Goal: Navigation & Orientation: Find specific page/section

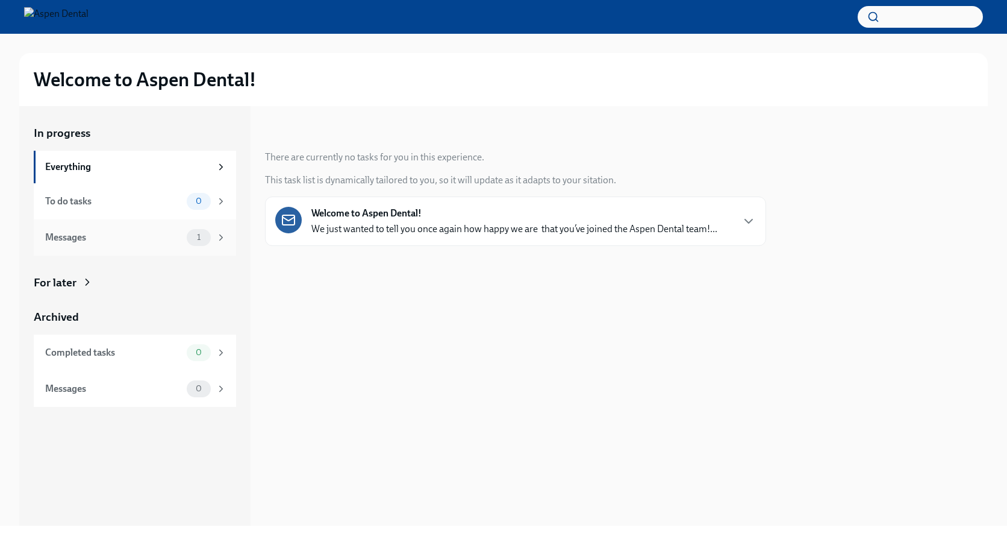
click at [140, 239] on div "Messages" at bounding box center [113, 237] width 137 height 13
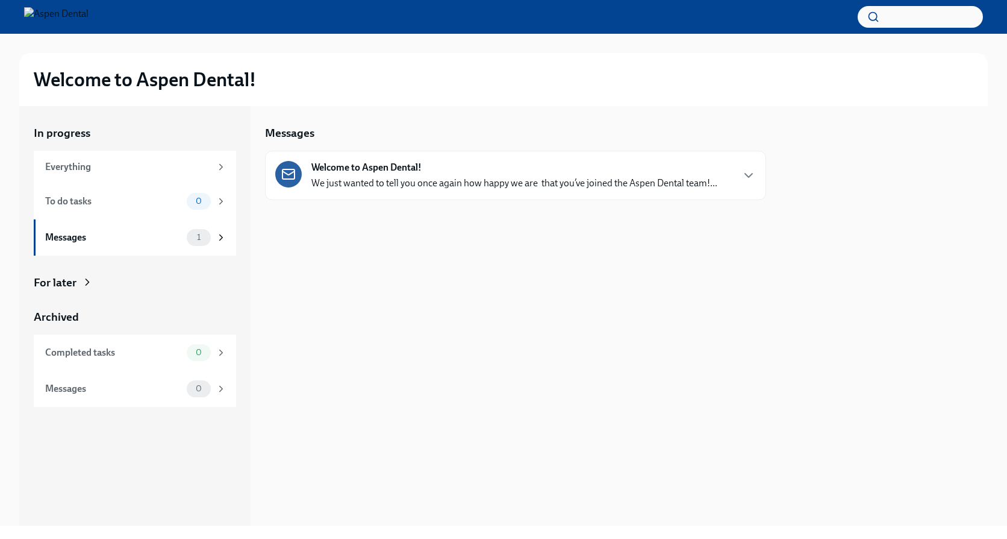
click at [395, 195] on div "Welcome to Aspen Dental! We just wanted to tell you once again how happy we are…" at bounding box center [515, 175] width 501 height 49
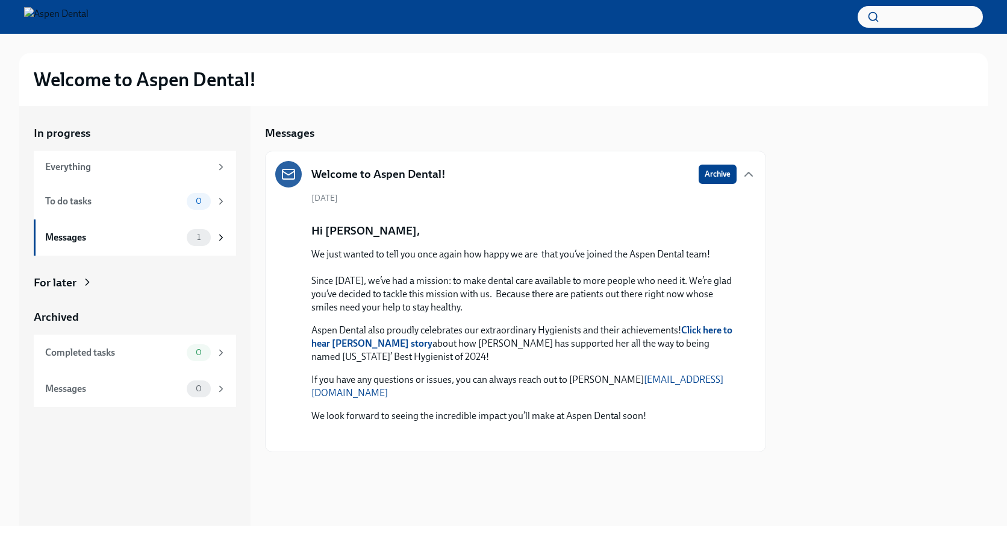
scroll to position [286, 0]
click at [139, 14] on div at bounding box center [503, 17] width 1007 height 34
click at [89, 16] on img at bounding box center [56, 16] width 64 height 19
click at [102, 164] on div "Everything" at bounding box center [128, 166] width 166 height 13
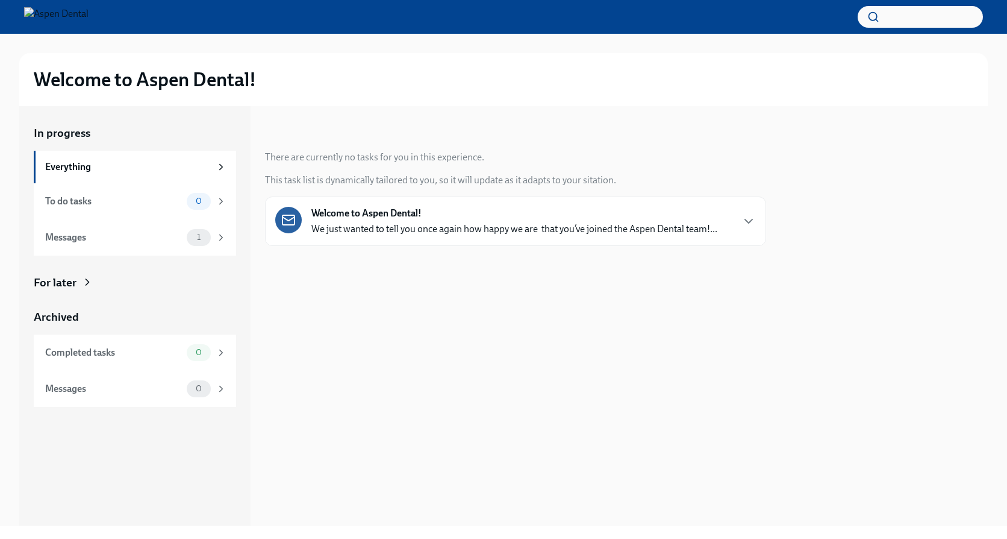
click at [445, 232] on p "We just wanted to tell you once again how happy we are  that you’ve joined the …" at bounding box center [514, 228] width 406 height 13
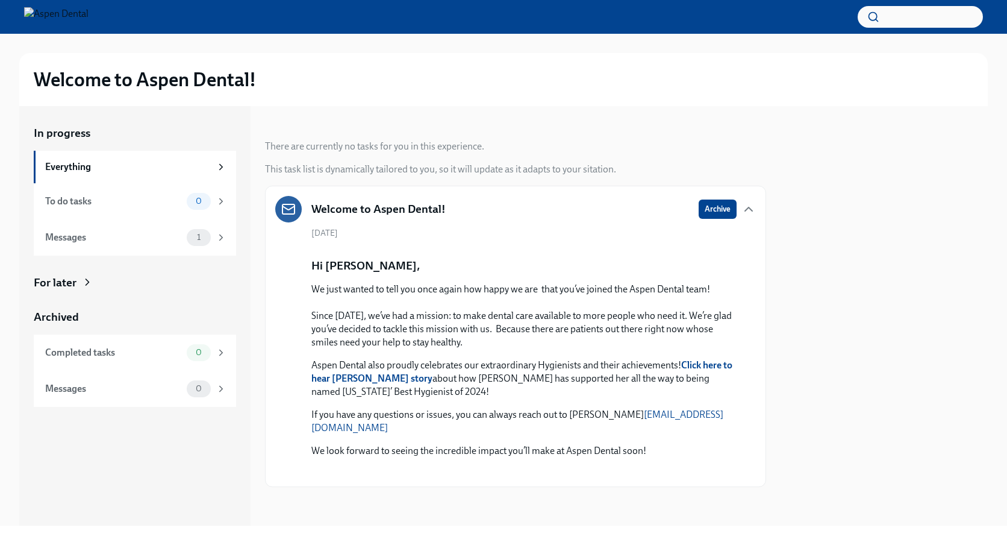
scroll to position [331, 0]
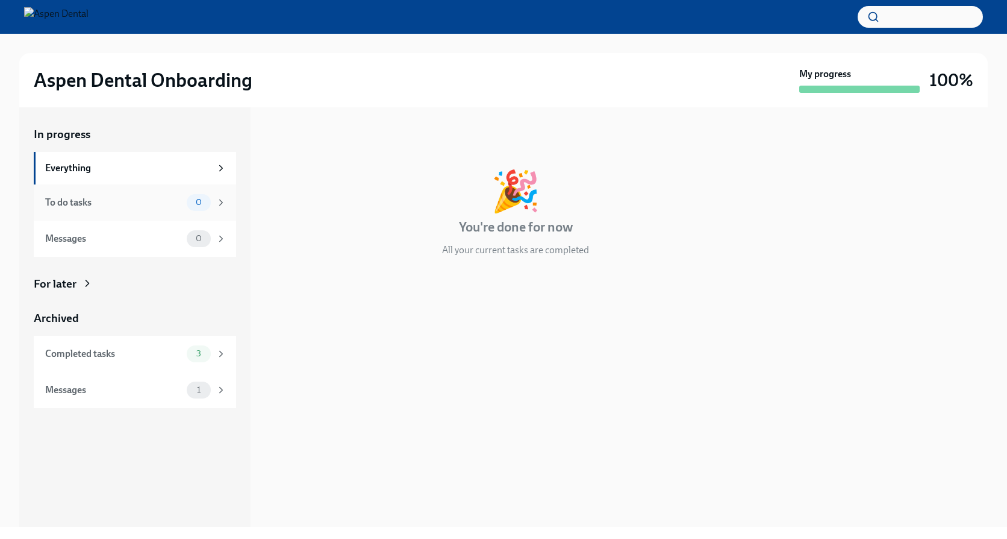
click at [151, 205] on div "To do tasks" at bounding box center [113, 202] width 137 height 13
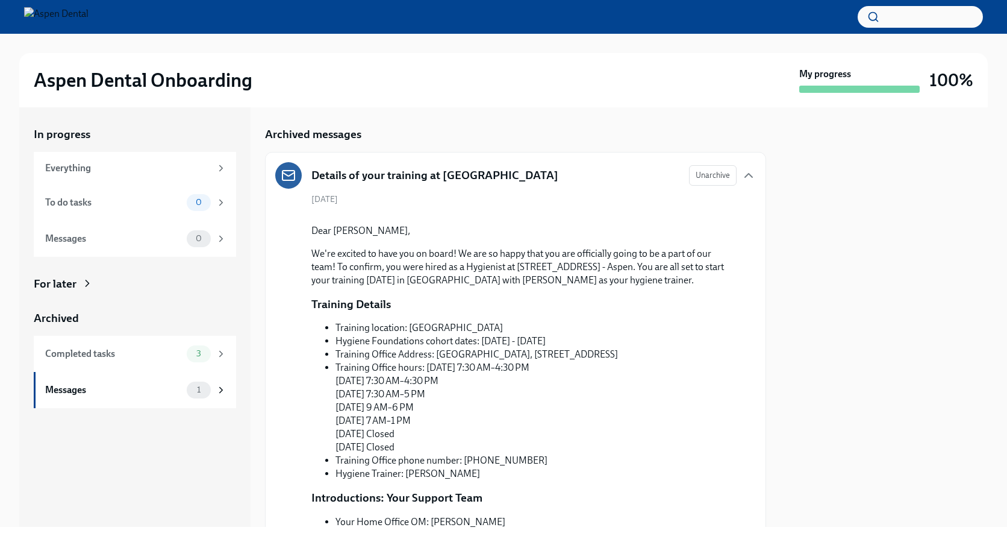
scroll to position [337, 0]
